Goal: Entertainment & Leisure: Consume media (video, audio)

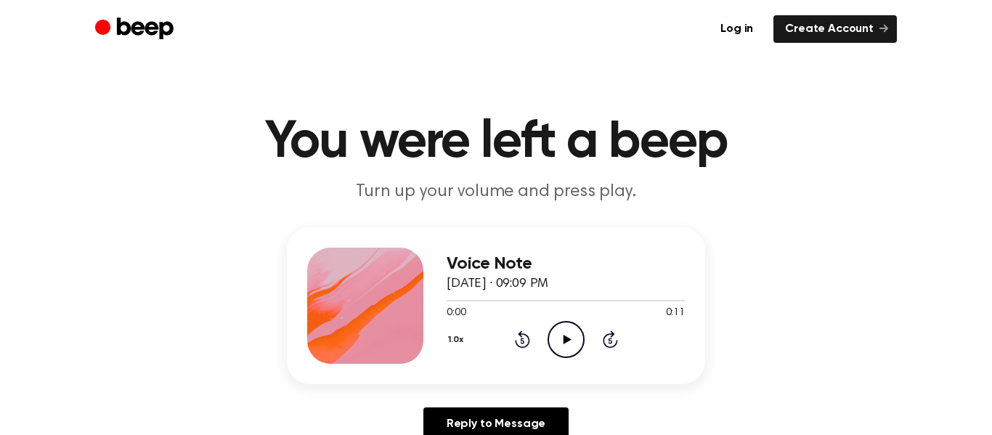
click at [563, 342] on icon at bounding box center [567, 339] width 8 height 9
click at [571, 342] on icon "Play Audio" at bounding box center [566, 339] width 37 height 37
click at [573, 340] on icon "Play Audio" at bounding box center [566, 339] width 37 height 37
click at [573, 341] on icon "Play Audio" at bounding box center [566, 339] width 37 height 37
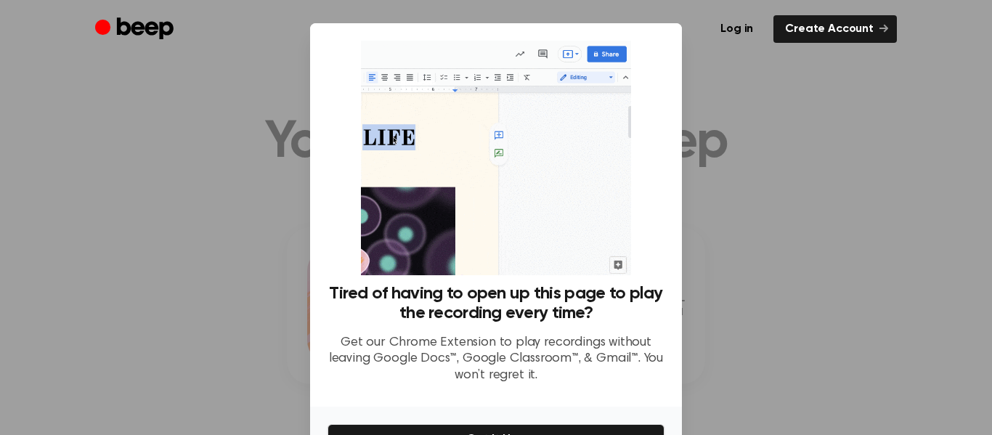
click at [740, 210] on div at bounding box center [496, 217] width 992 height 435
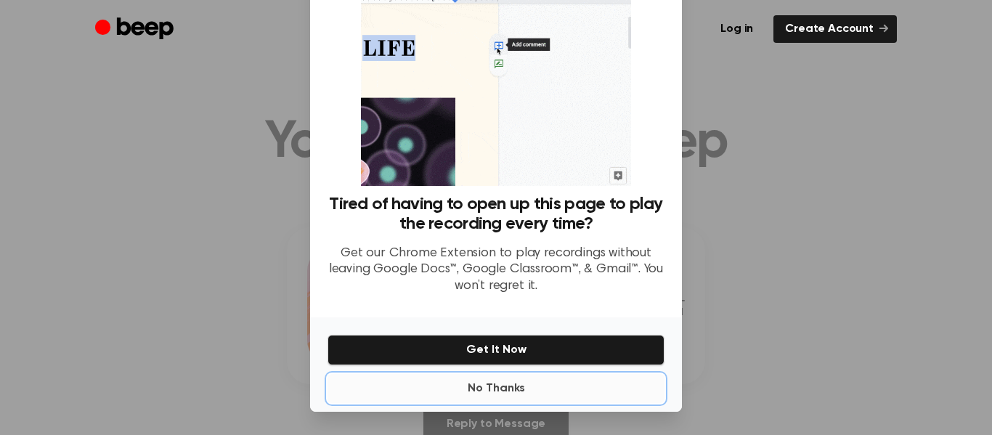
click at [475, 397] on button "No Thanks" at bounding box center [495, 388] width 337 height 29
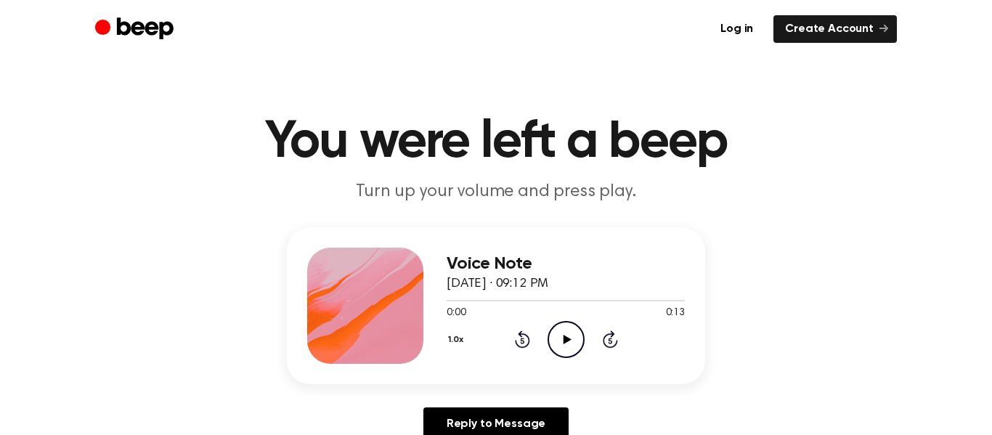
click at [570, 338] on icon "Play Audio" at bounding box center [566, 339] width 37 height 37
click at [767, 233] on div "Voice Note August 28, 2025 · 09:12 PM 0:12 0:13 Your browser does not support t…" at bounding box center [495, 339] width 957 height 225
click at [573, 344] on icon "Play Audio" at bounding box center [566, 339] width 37 height 37
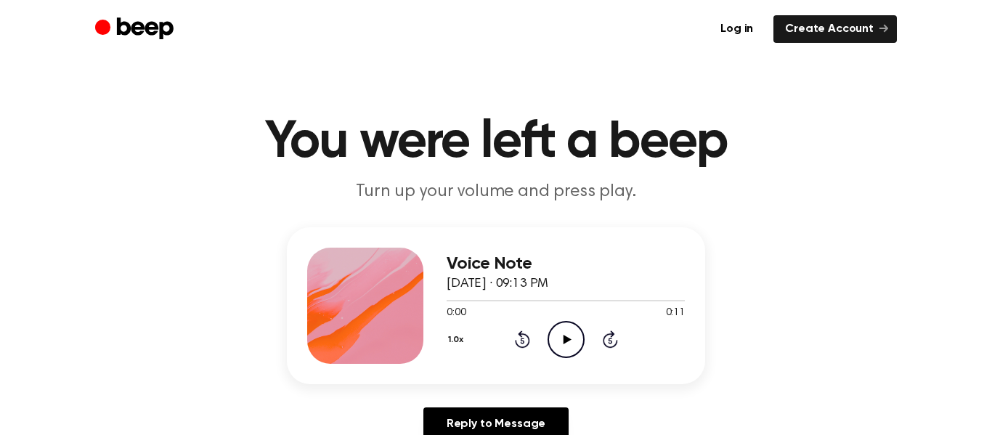
click at [548, 341] on icon "Play Audio" at bounding box center [566, 339] width 37 height 37
click at [576, 335] on icon "Play Audio" at bounding box center [566, 339] width 37 height 37
click at [570, 348] on icon "Play Audio" at bounding box center [566, 339] width 37 height 37
click at [562, 341] on icon "Play Audio" at bounding box center [566, 339] width 37 height 37
click at [565, 331] on icon "Play Audio" at bounding box center [566, 339] width 37 height 37
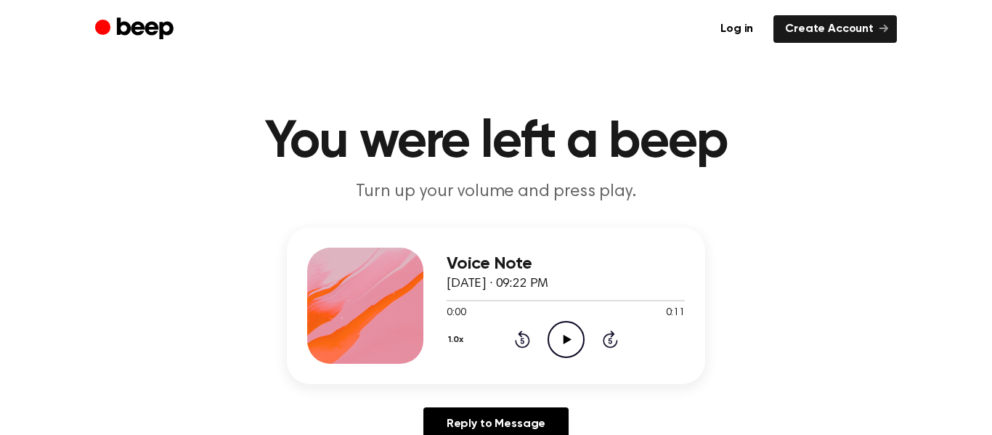
click at [563, 349] on icon "Play Audio" at bounding box center [566, 339] width 37 height 37
click at [554, 343] on icon "Play Audio" at bounding box center [566, 339] width 37 height 37
click at [562, 346] on icon "Play Audio" at bounding box center [566, 339] width 37 height 37
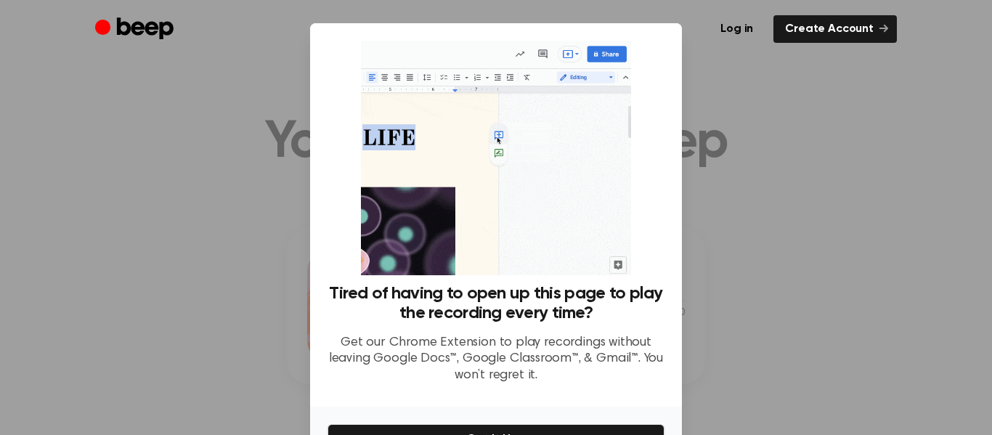
click at [160, 330] on div at bounding box center [496, 217] width 992 height 435
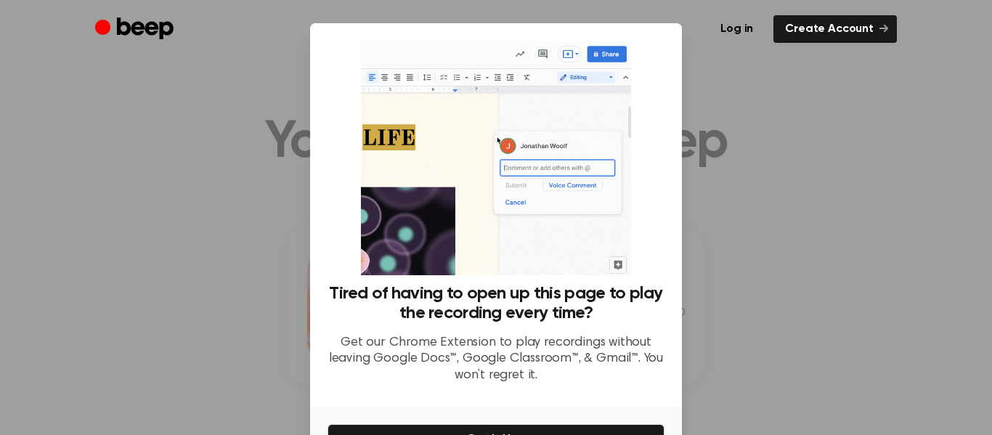
scroll to position [89, 0]
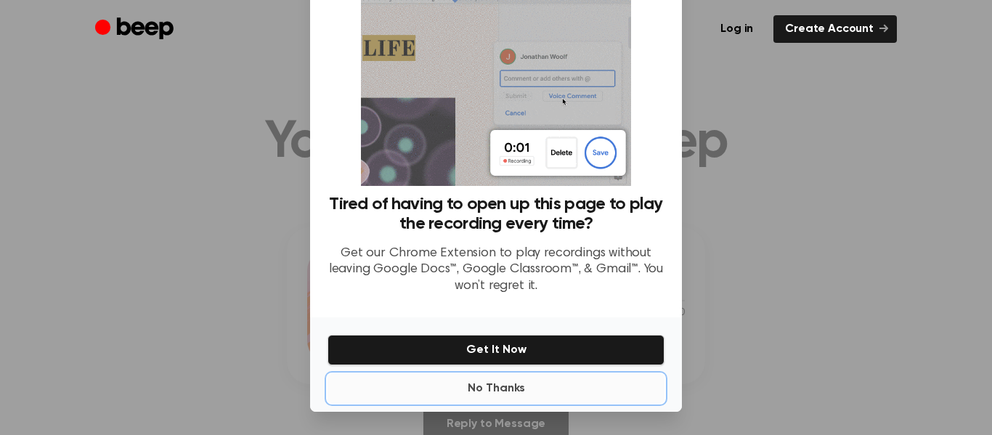
click at [479, 395] on button "No Thanks" at bounding box center [495, 388] width 337 height 29
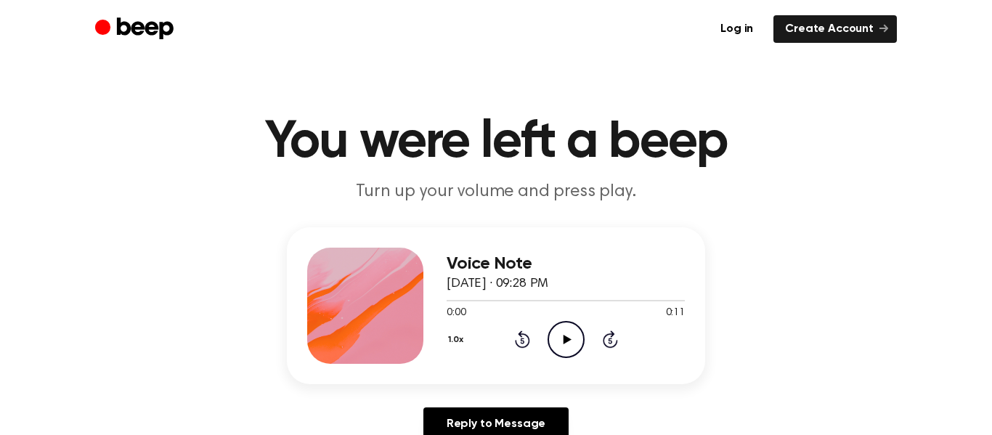
click at [561, 330] on icon "Play Audio" at bounding box center [566, 339] width 37 height 37
